Goal: Find specific page/section: Find specific page/section

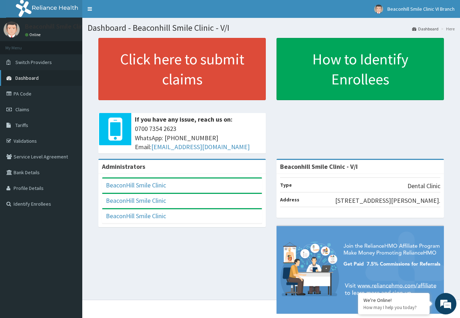
click at [38, 74] on link "Dashboard" at bounding box center [41, 78] width 82 height 16
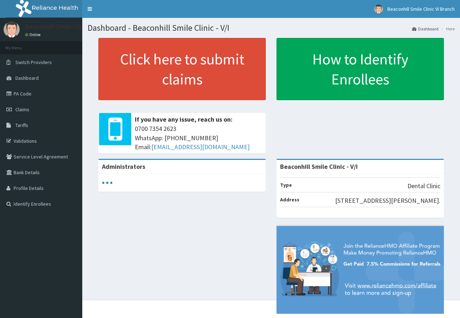
click at [41, 138] on link "Validations" at bounding box center [41, 141] width 82 height 16
